Goal: Task Accomplishment & Management: Manage account settings

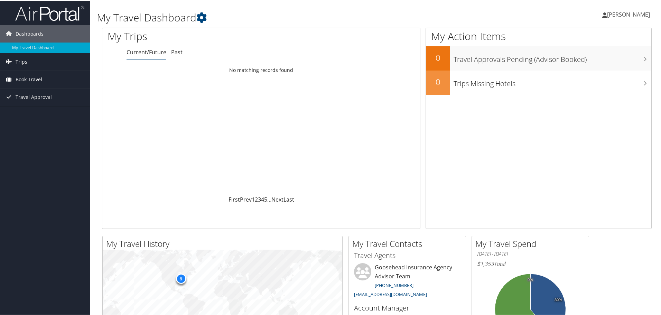
click at [42, 77] on link "Book Travel" at bounding box center [45, 78] width 90 height 17
click at [36, 114] on link "Book/Manage Online Trips" at bounding box center [45, 113] width 90 height 10
click at [616, 11] on span "[PERSON_NAME]" at bounding box center [628, 14] width 43 height 8
click at [601, 60] on link "View Travel Profile" at bounding box center [610, 62] width 77 height 12
click at [623, 15] on span "[PERSON_NAME]" at bounding box center [628, 14] width 43 height 8
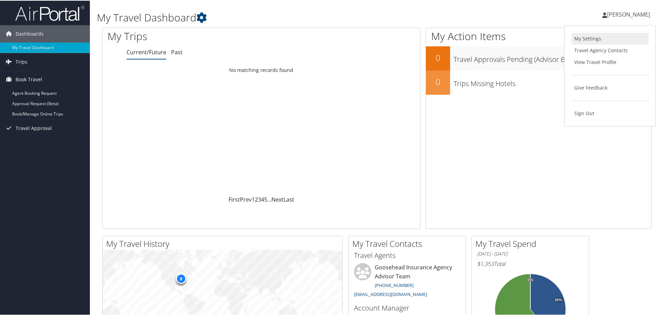
click at [598, 37] on link "My Settings" at bounding box center [610, 38] width 77 height 12
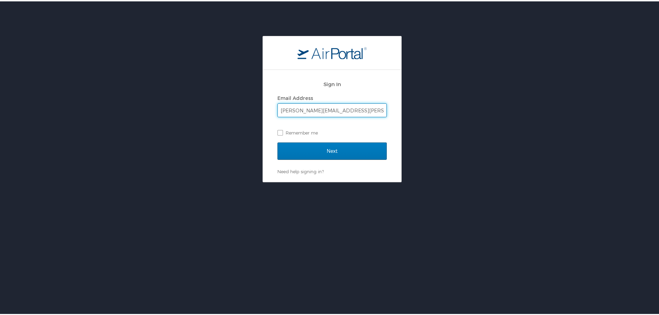
type input "jess.stevens@goosehead.com"
click at [277, 141] on input "Next" at bounding box center [331, 149] width 109 height 17
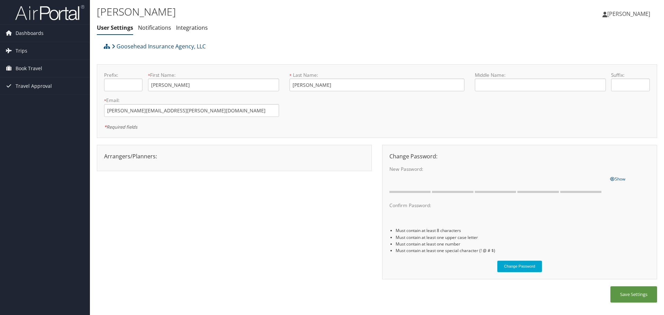
click at [611, 17] on link "[PERSON_NAME]" at bounding box center [629, 13] width 55 height 21
click at [165, 26] on link "Notifications" at bounding box center [154, 28] width 33 height 8
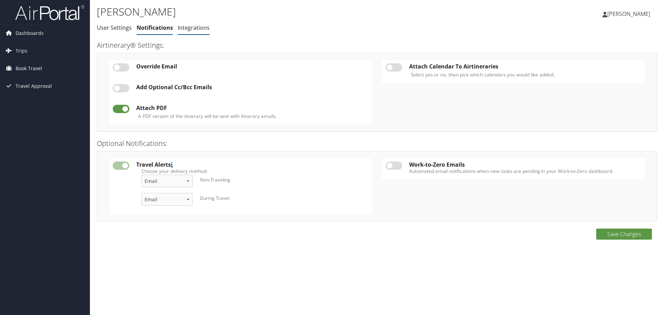
click at [187, 29] on link "Integrations" at bounding box center [194, 28] width 32 height 8
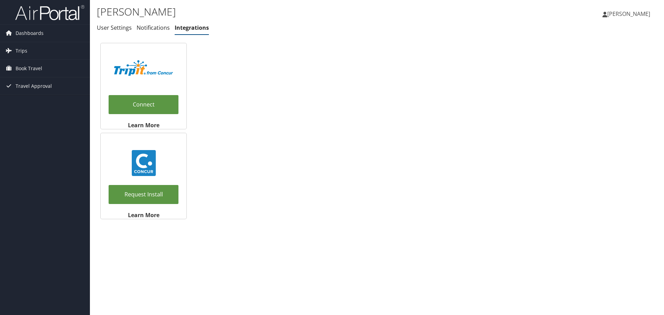
click at [45, 9] on img at bounding box center [49, 12] width 69 height 16
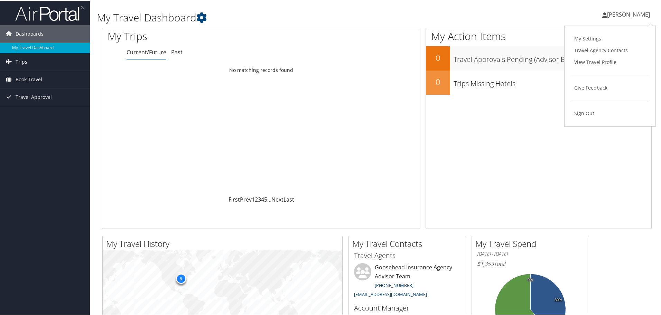
click at [524, 5] on div "Jessica Stevens Jessica Stevens My Settings Travel Agency Contacts View Travel …" at bounding box center [553, 16] width 221 height 27
click at [614, 12] on span "[PERSON_NAME]" at bounding box center [628, 14] width 43 height 8
click at [583, 62] on link "View Travel Profile" at bounding box center [610, 62] width 77 height 12
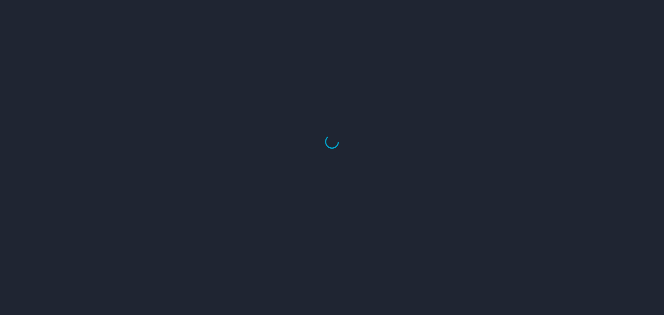
select select "US"
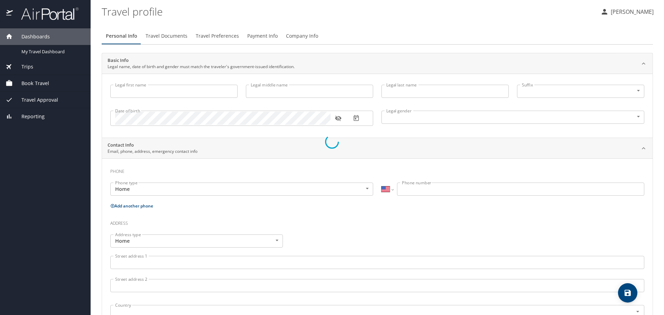
type input "Jessica"
type input "Stevens"
type input "Female"
type input "Lori"
type input "Stevens"
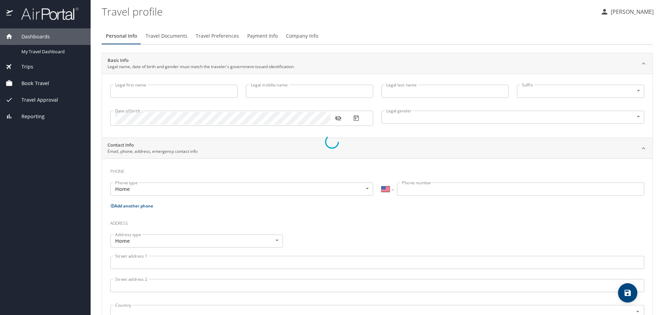
type input "(330) 998-0545"
select select "US"
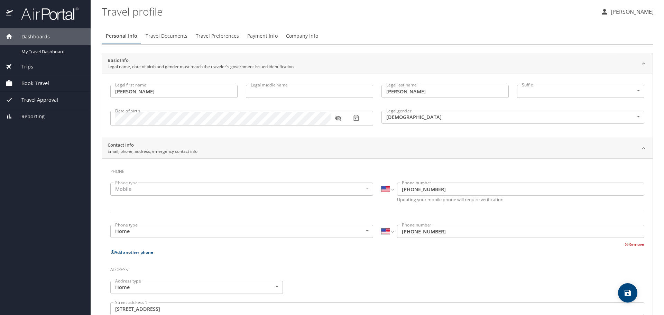
click at [212, 36] on span "Travel Preferences" at bounding box center [217, 36] width 43 height 9
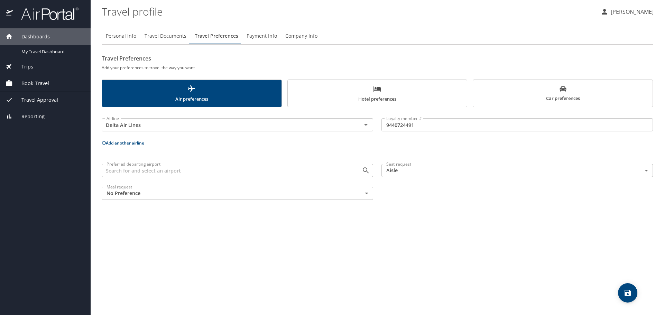
click at [130, 142] on button "Add another airline" at bounding box center [123, 143] width 43 height 6
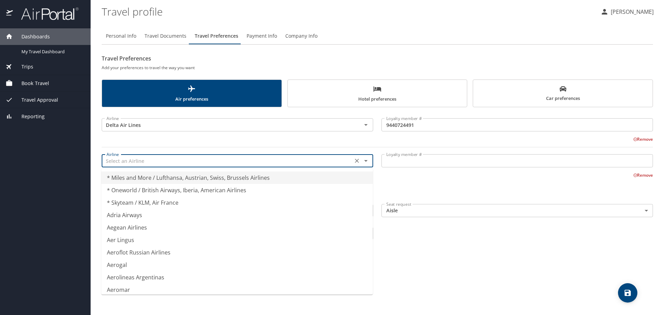
click at [227, 161] on input "text" at bounding box center [227, 160] width 247 height 9
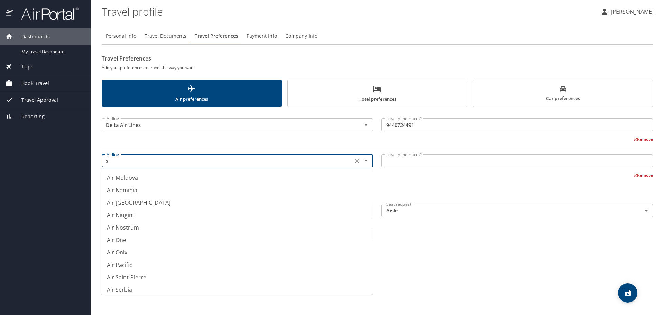
scroll to position [4, 0]
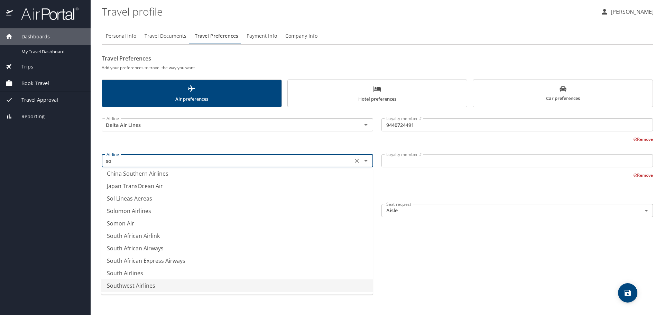
click at [142, 284] on li "Southwest Airlines" at bounding box center [236, 285] width 271 height 12
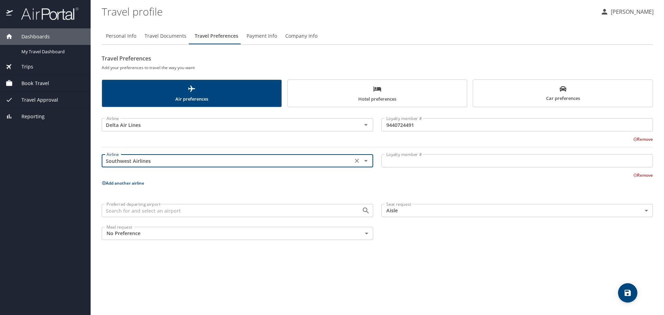
type input "Southwest Airlines"
click at [402, 162] on input "Loyalty member #" at bounding box center [516, 160] width 271 height 13
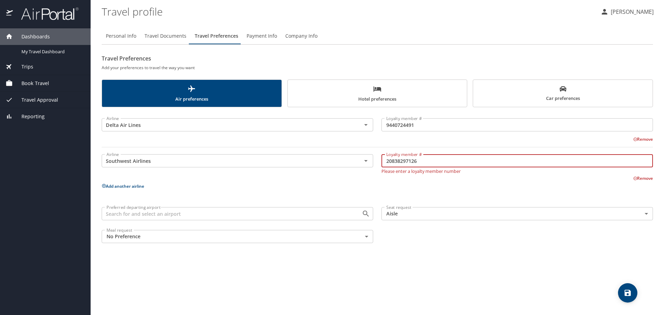
type input "20838297126"
click at [484, 187] on p "Add another airline" at bounding box center [377, 186] width 551 height 9
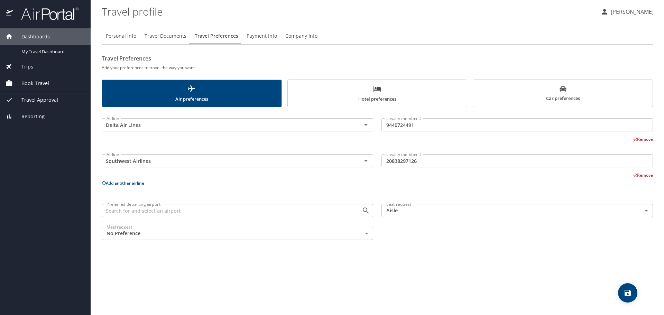
click at [114, 183] on button "Add another airline" at bounding box center [123, 183] width 43 height 6
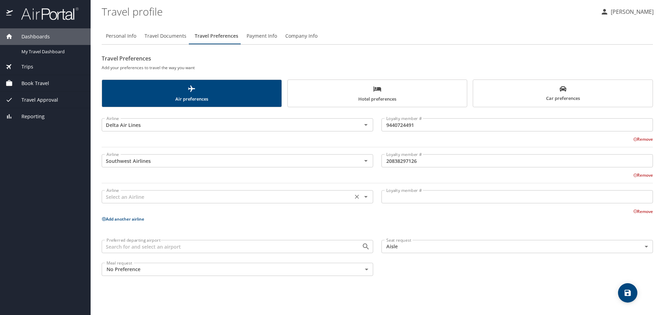
click at [141, 205] on div "Airline Airline" at bounding box center [237, 195] width 271 height 17
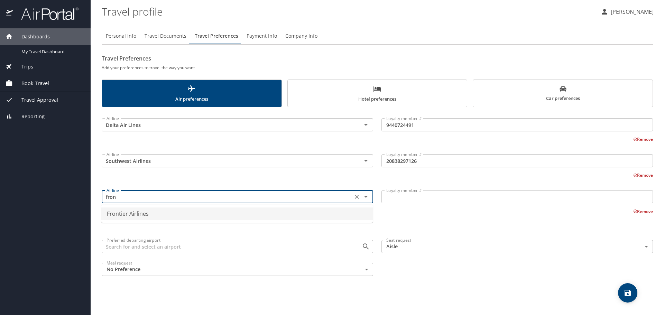
click at [147, 216] on li "Frontier Airlines" at bounding box center [236, 213] width 271 height 12
type input "Frontier Airlines"
click at [414, 196] on input "Loyalty member #" at bounding box center [516, 196] width 271 height 13
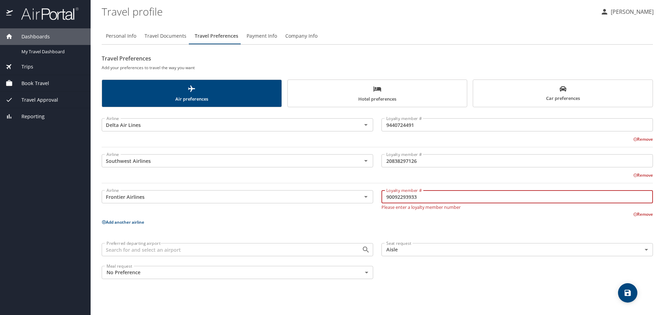
type input "90092293933"
click at [228, 223] on p "Add another airline" at bounding box center [377, 222] width 551 height 9
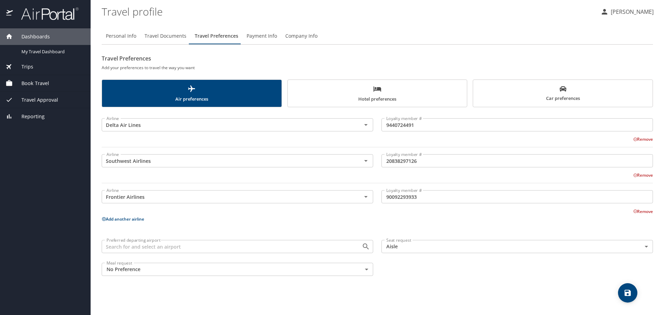
click at [629, 294] on icon "save" at bounding box center [627, 293] width 6 height 6
click at [153, 33] on span "Travel Documents" at bounding box center [166, 36] width 42 height 9
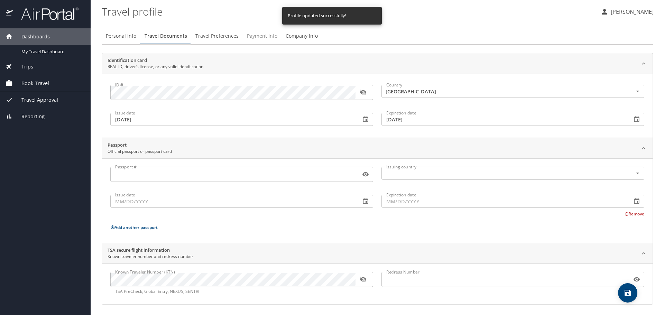
click at [258, 38] on span "Payment Info" at bounding box center [262, 36] width 30 height 9
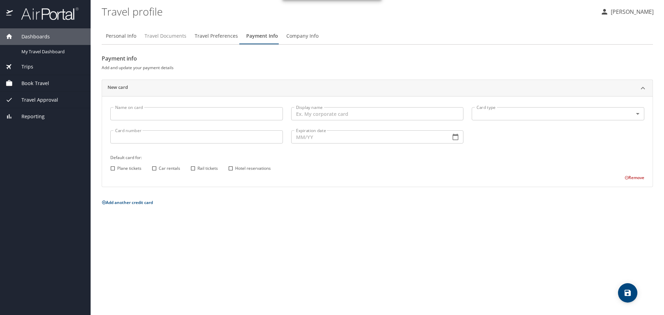
click at [170, 38] on span "Travel Documents" at bounding box center [166, 36] width 42 height 9
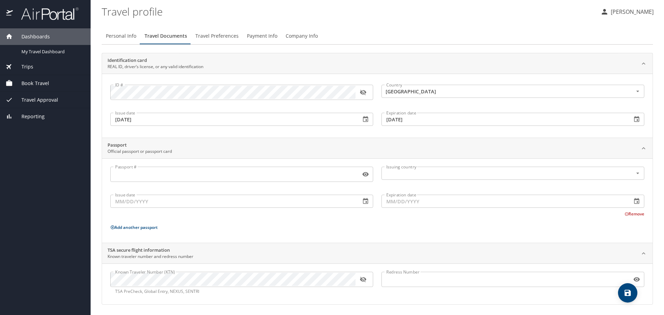
scroll to position [1, 0]
click at [289, 34] on span "Company Info" at bounding box center [302, 35] width 32 height 9
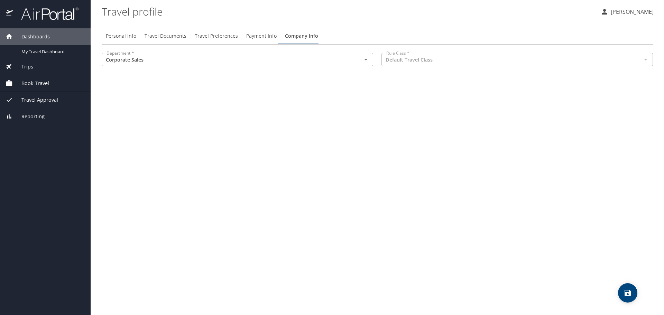
scroll to position [0, 0]
click at [113, 37] on span "Personal Info" at bounding box center [121, 36] width 30 height 9
select select "US"
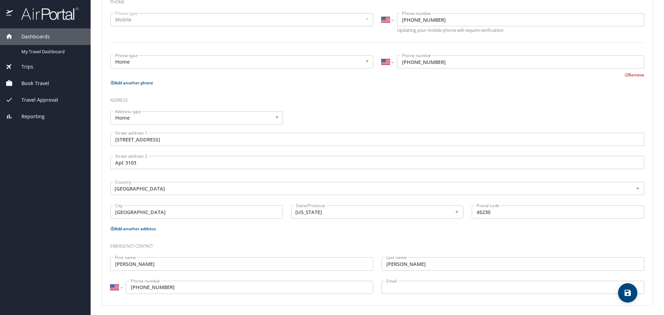
scroll to position [171, 0]
click at [30, 82] on span "Book Travel" at bounding box center [31, 84] width 36 height 8
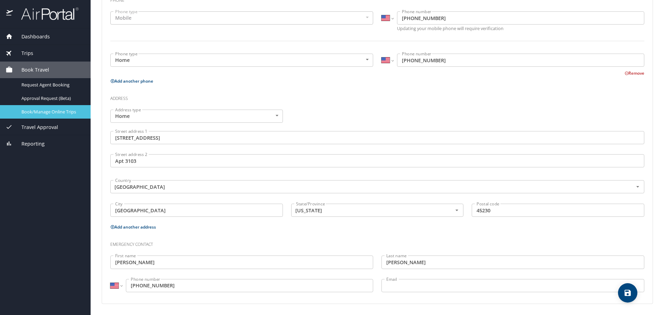
click at [49, 114] on span "Book/Manage Online Trips" at bounding box center [51, 112] width 61 height 7
click at [28, 53] on span "Trips" at bounding box center [23, 53] width 20 height 8
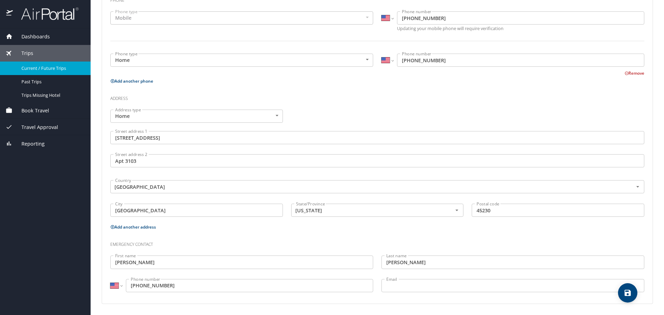
click at [34, 72] on div "Current / Future Trips" at bounding box center [46, 68] width 80 height 8
